Goal: Navigation & Orientation: Find specific page/section

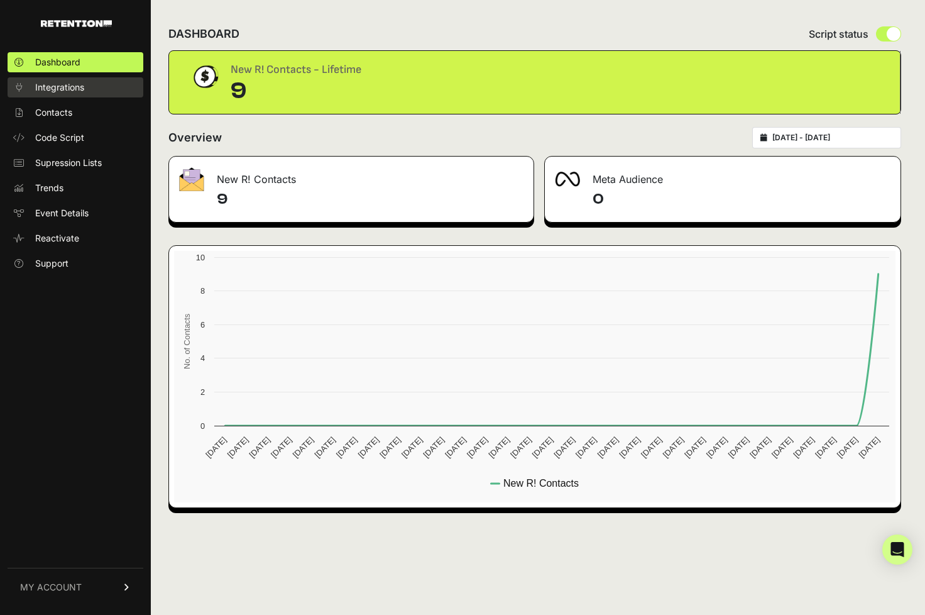
click at [79, 92] on span "Integrations" at bounding box center [59, 87] width 49 height 13
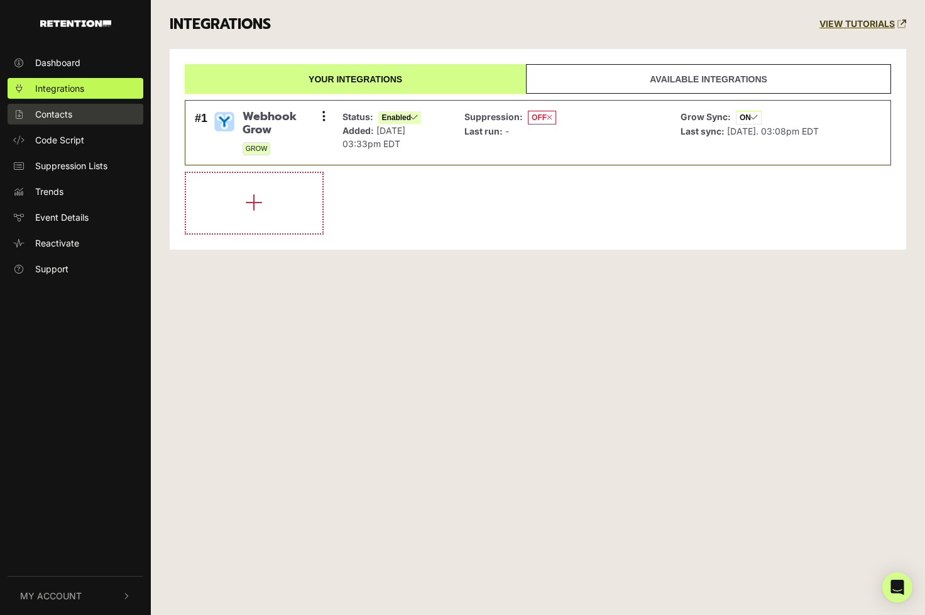
click at [69, 111] on span "Contacts" at bounding box center [53, 114] width 37 height 13
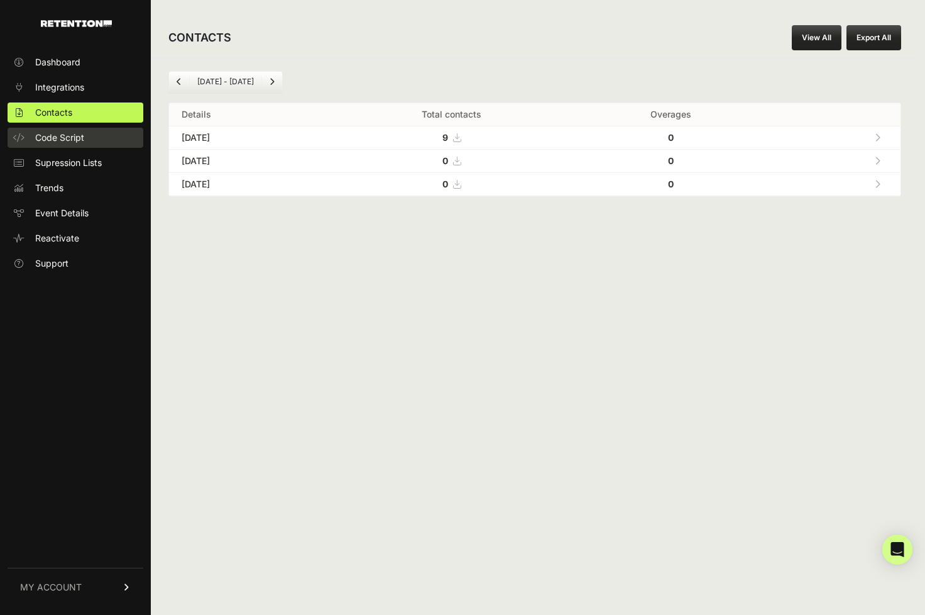
click at [66, 129] on link "Code Script" at bounding box center [76, 138] width 136 height 20
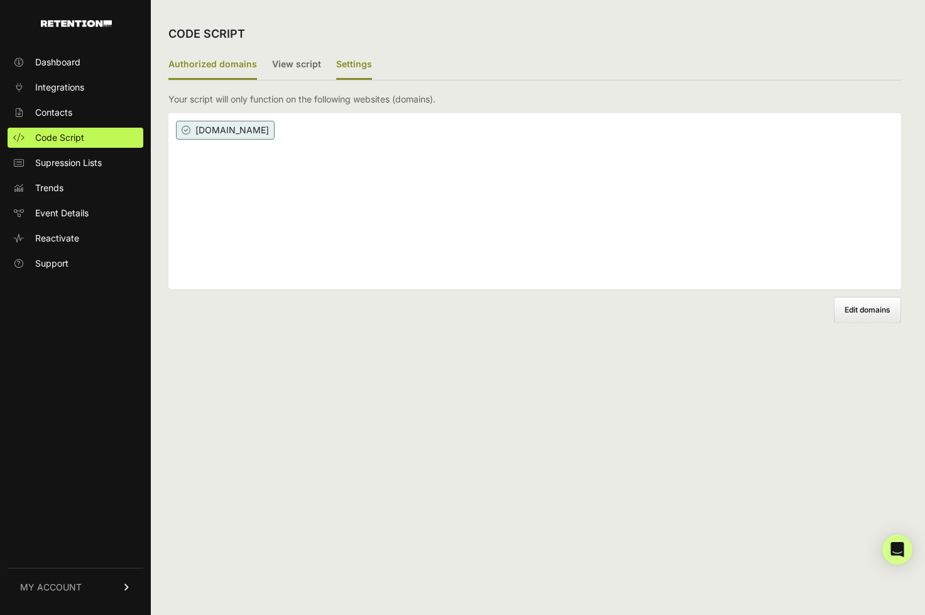
click at [353, 63] on label "Settings" at bounding box center [354, 65] width 36 height 30
click at [0, 0] on input "Settings" at bounding box center [0, 0] width 0 height 0
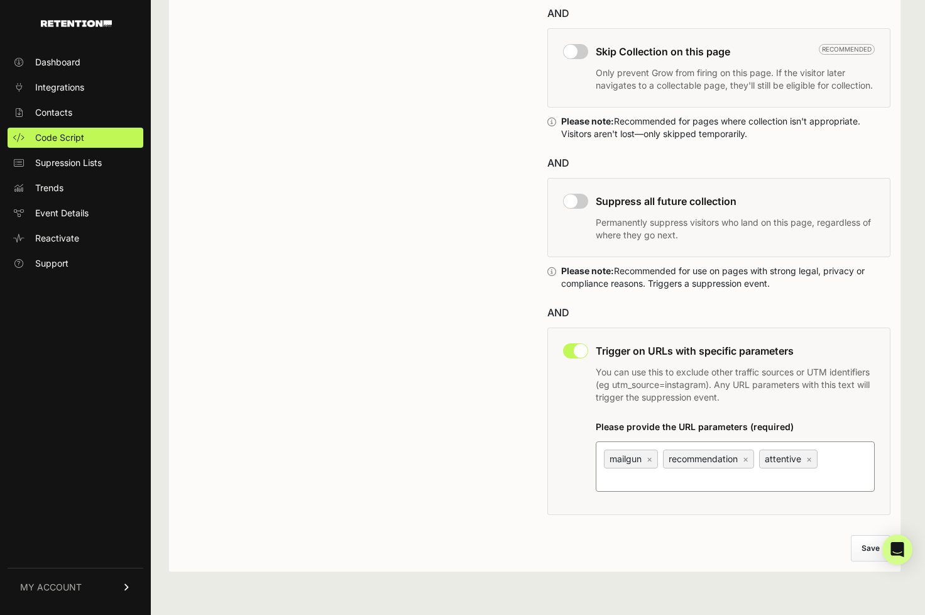
scroll to position [885, 0]
click at [77, 60] on span "Dashboard" at bounding box center [57, 62] width 45 height 13
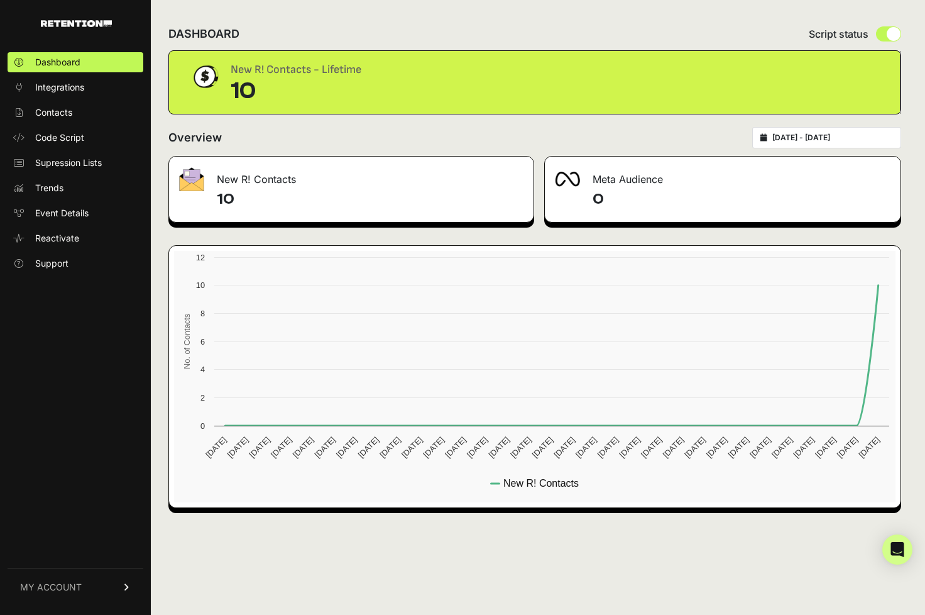
click at [645, 187] on div "Meta Audience" at bounding box center [723, 176] width 356 height 38
